Goal: Information Seeking & Learning: Learn about a topic

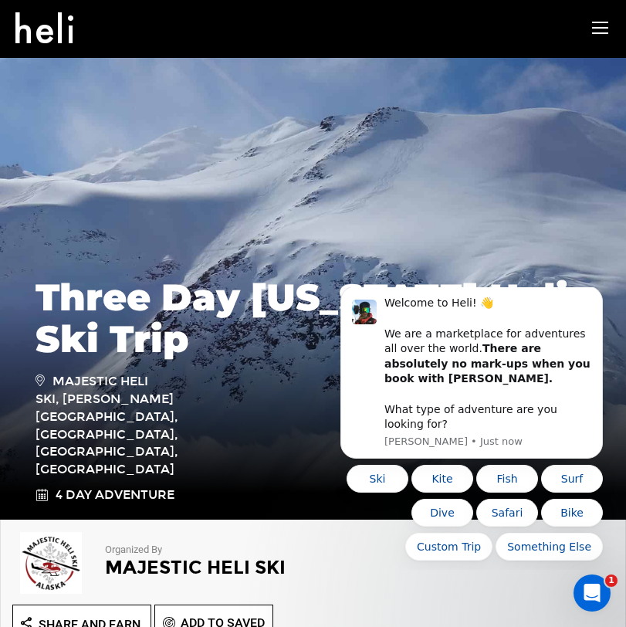
click at [48, 36] on icon at bounding box center [44, 23] width 58 height 25
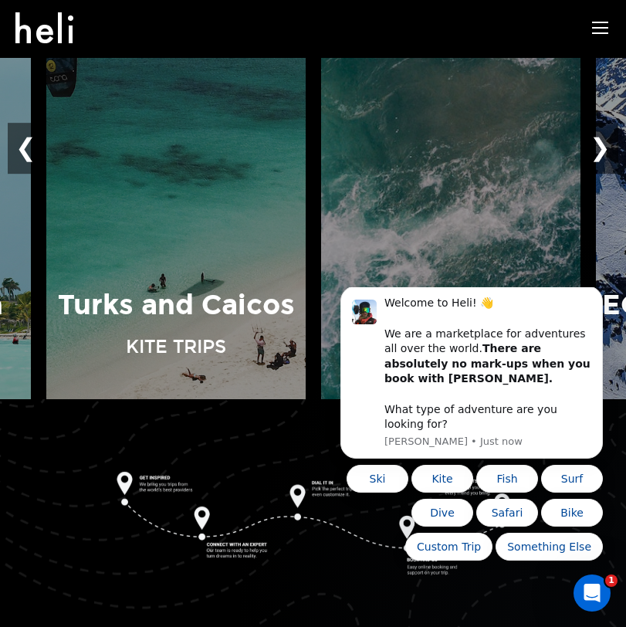
scroll to position [1320, 0]
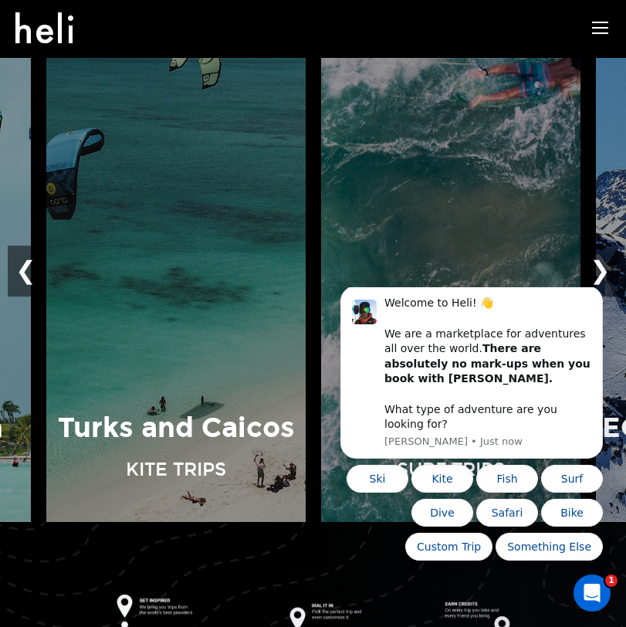
click at [604, 33] on icon at bounding box center [600, 28] width 16 height 18
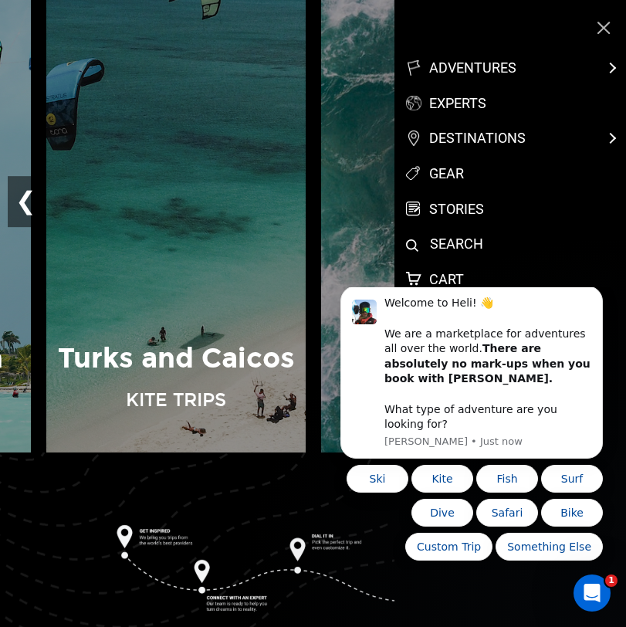
scroll to position [1419, 0]
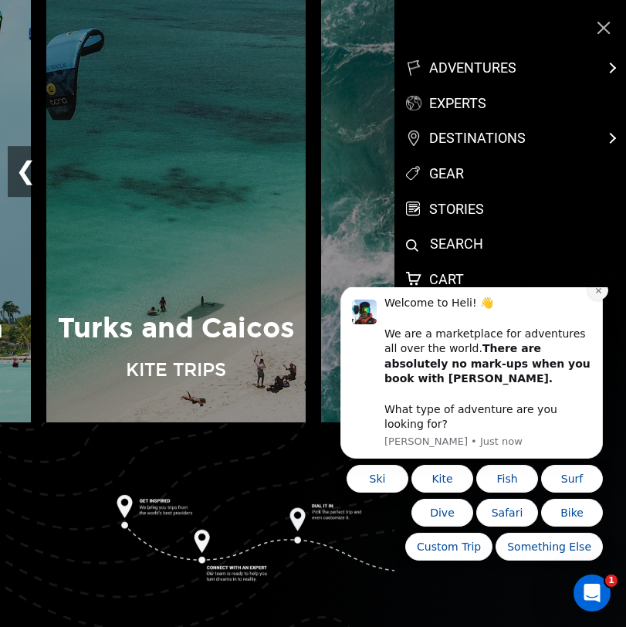
click at [596, 295] on icon "Dismiss notification" at bounding box center [598, 290] width 8 height 8
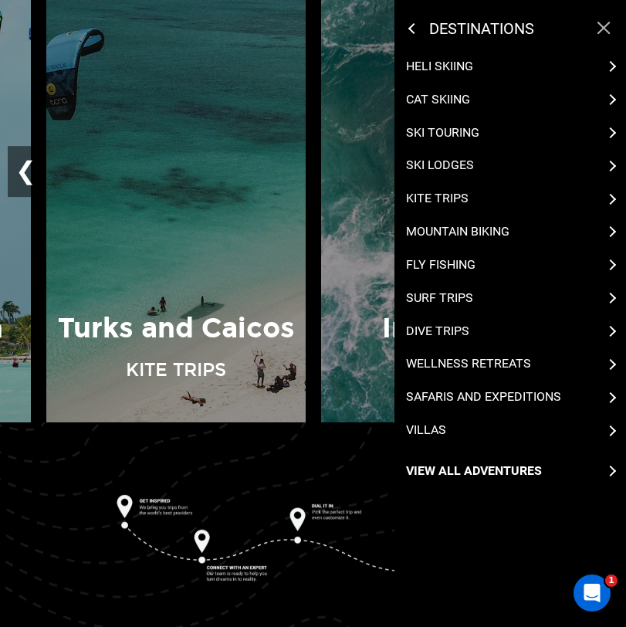
click at [418, 32] on div "destinations" at bounding box center [488, 28] width 156 height 19
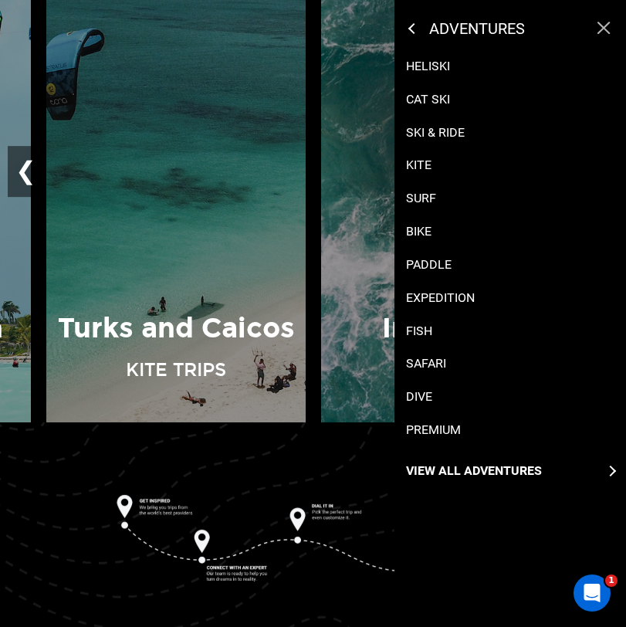
click at [416, 22] on div "adventures" at bounding box center [488, 28] width 156 height 19
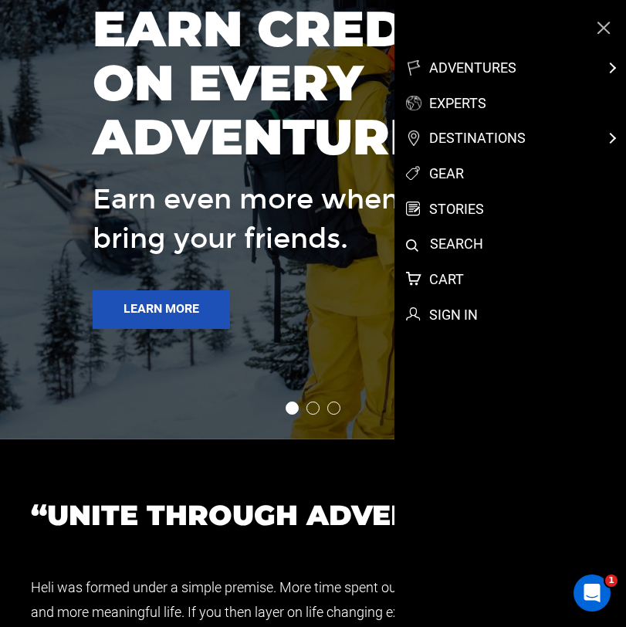
scroll to position [3257, 0]
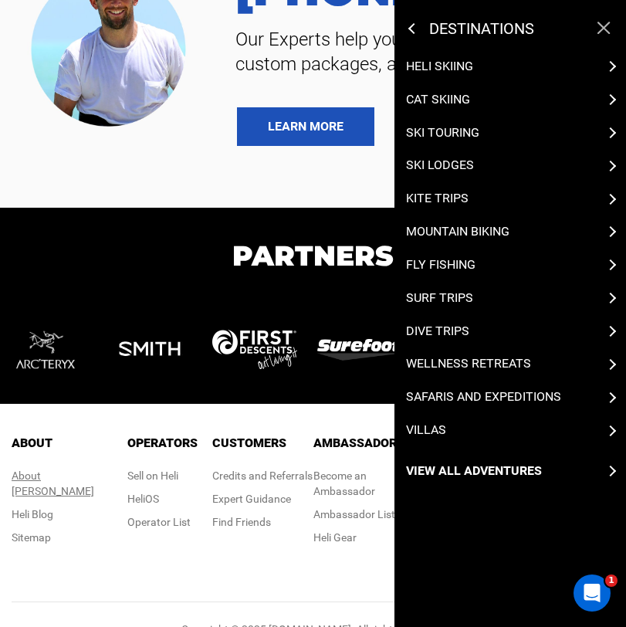
click at [53, 479] on div "About [PERSON_NAME]" at bounding box center [62, 483] width 100 height 31
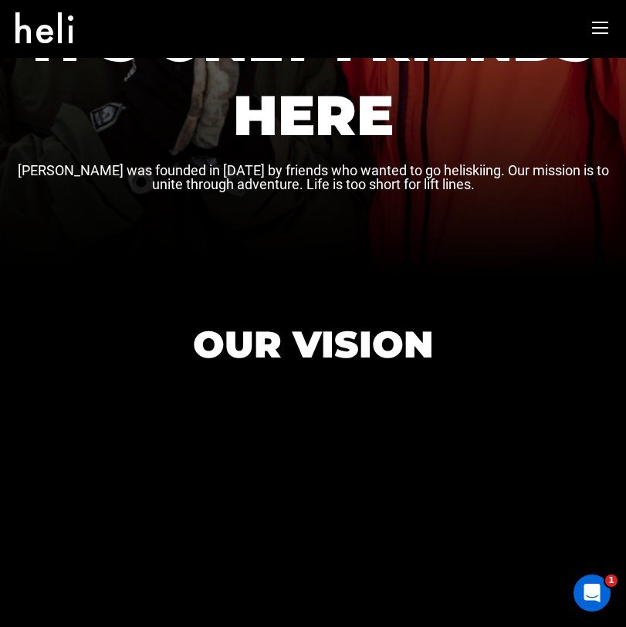
scroll to position [299, 0]
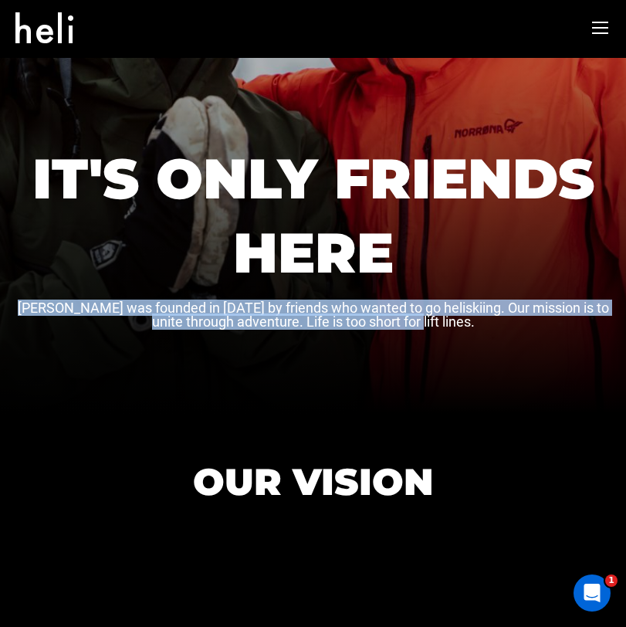
drag, startPoint x: 457, startPoint y: 328, endPoint x: 12, endPoint y: 303, distance: 446.0
click at [12, 303] on div "IT'S ONLY FRIENDS HERE [PERSON_NAME] was founded in [DATE] by friends who wante…" at bounding box center [313, 86] width 626 height 656
copy p "[PERSON_NAME] was founded in [DATE] by friends who wanted to go heliskiing. Our…"
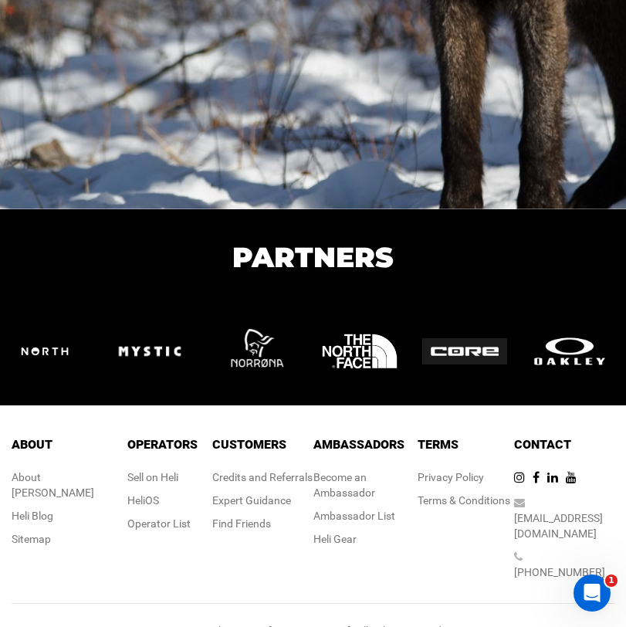
scroll to position [2762, 0]
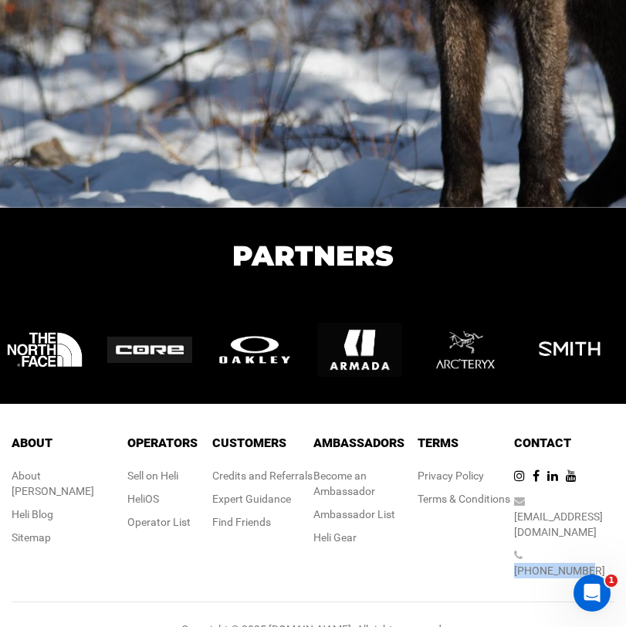
drag, startPoint x: 604, startPoint y: 523, endPoint x: 529, endPoint y: 522, distance: 74.9
click at [529, 547] on div "[PHONE_NUMBER]" at bounding box center [564, 562] width 100 height 31
copy link "[PHONE_NUMBER]"
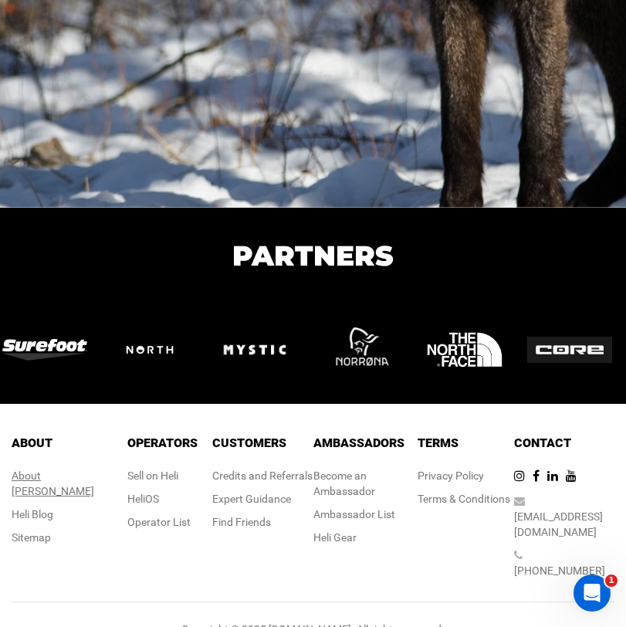
click at [76, 476] on div "About [PERSON_NAME]" at bounding box center [62, 483] width 100 height 31
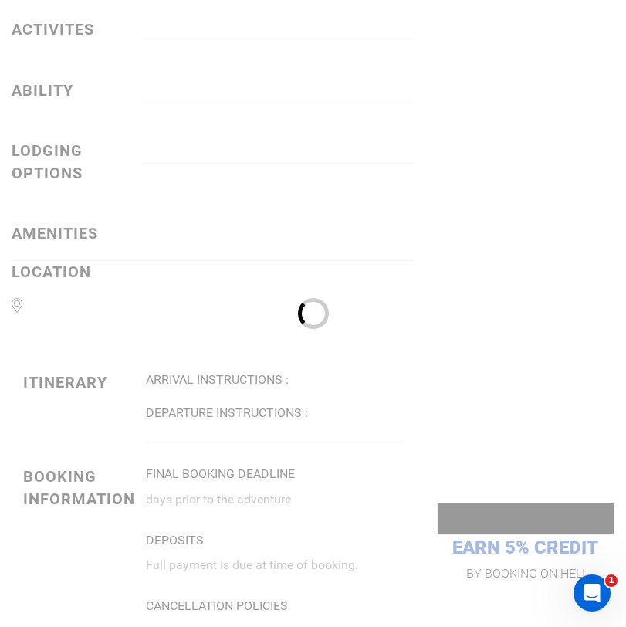
scroll to position [1941, 0]
